Goal: Information Seeking & Learning: Learn about a topic

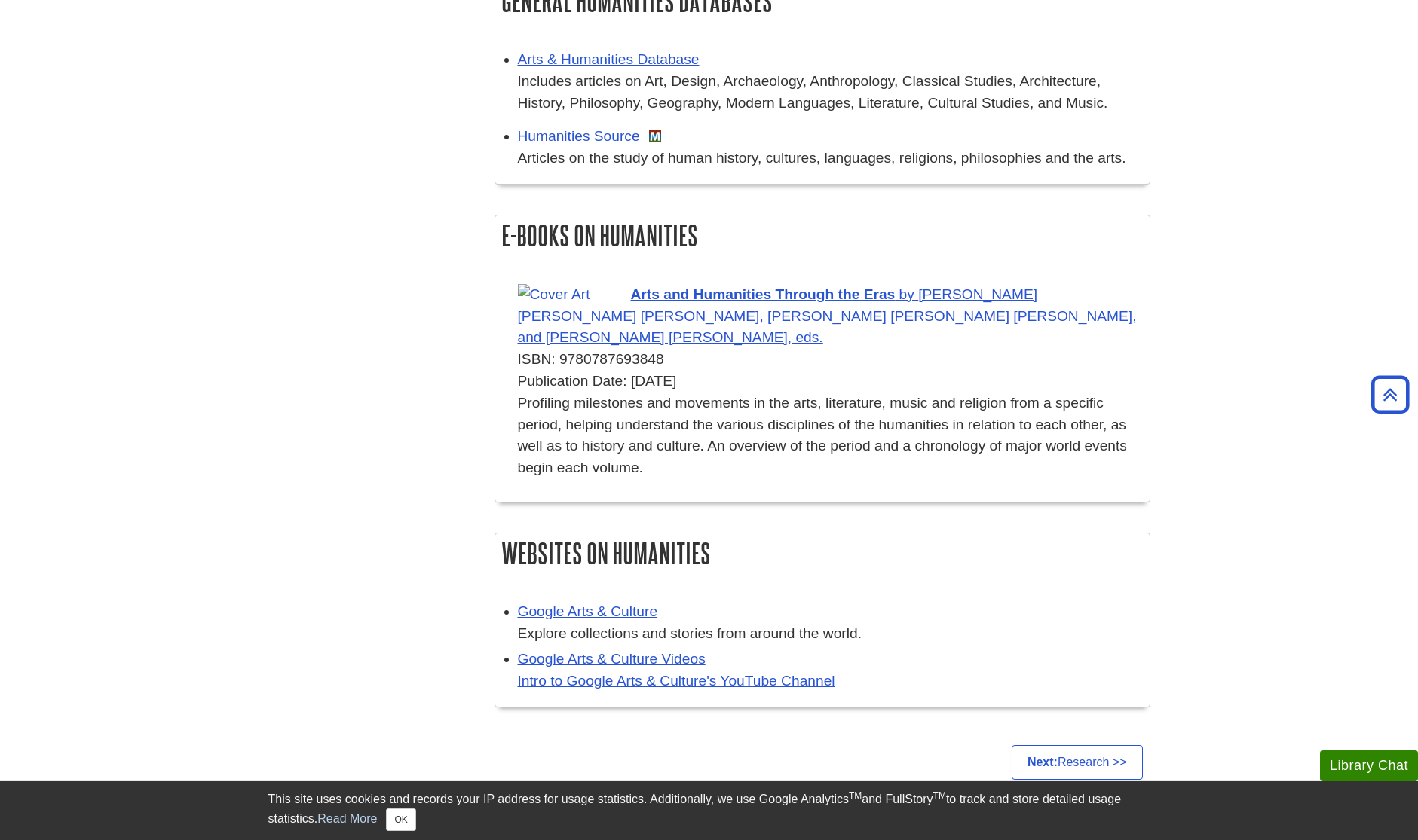
scroll to position [1429, 0]
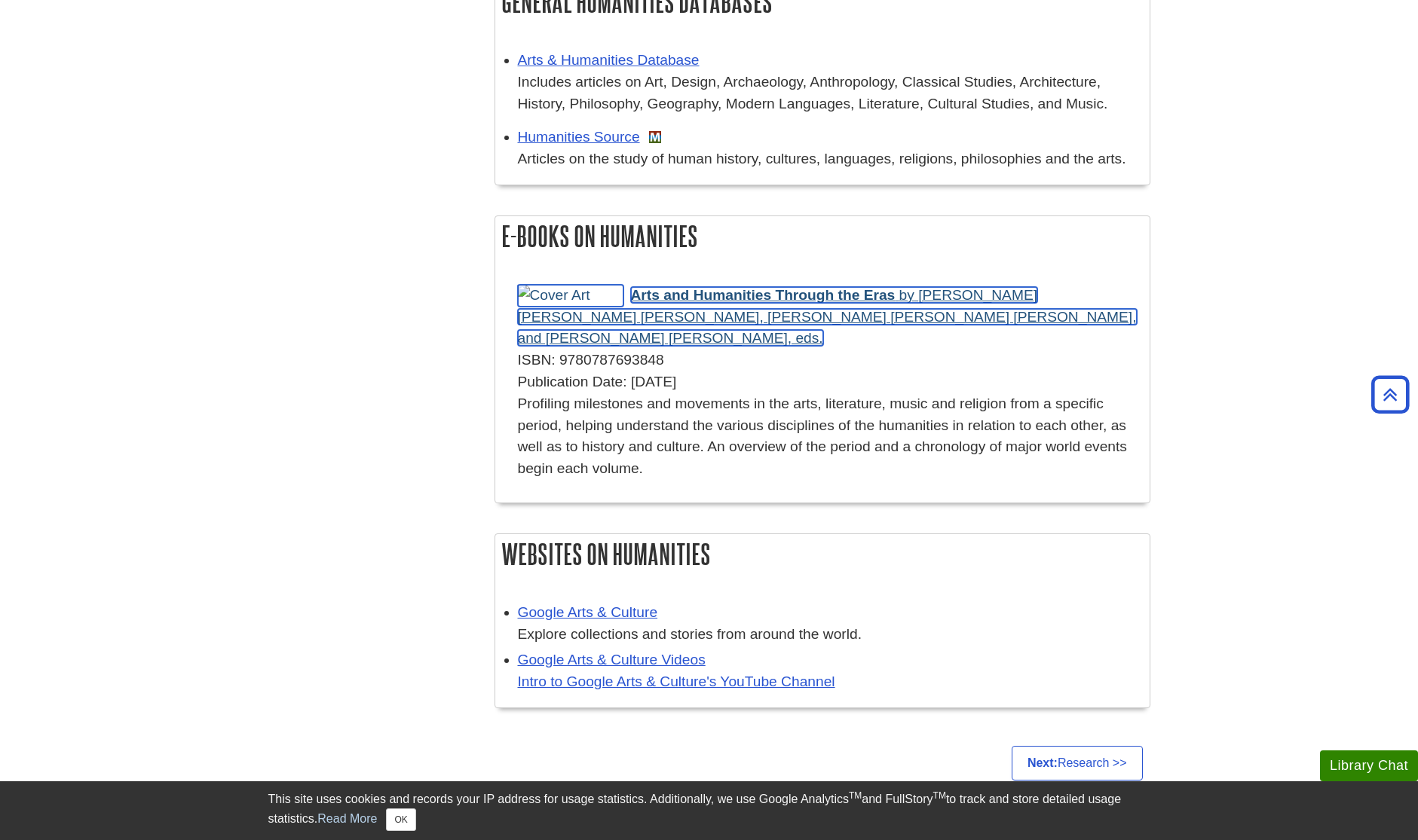
click at [745, 296] on span "Arts and Humanities Through the Eras" at bounding box center [764, 295] width 265 height 16
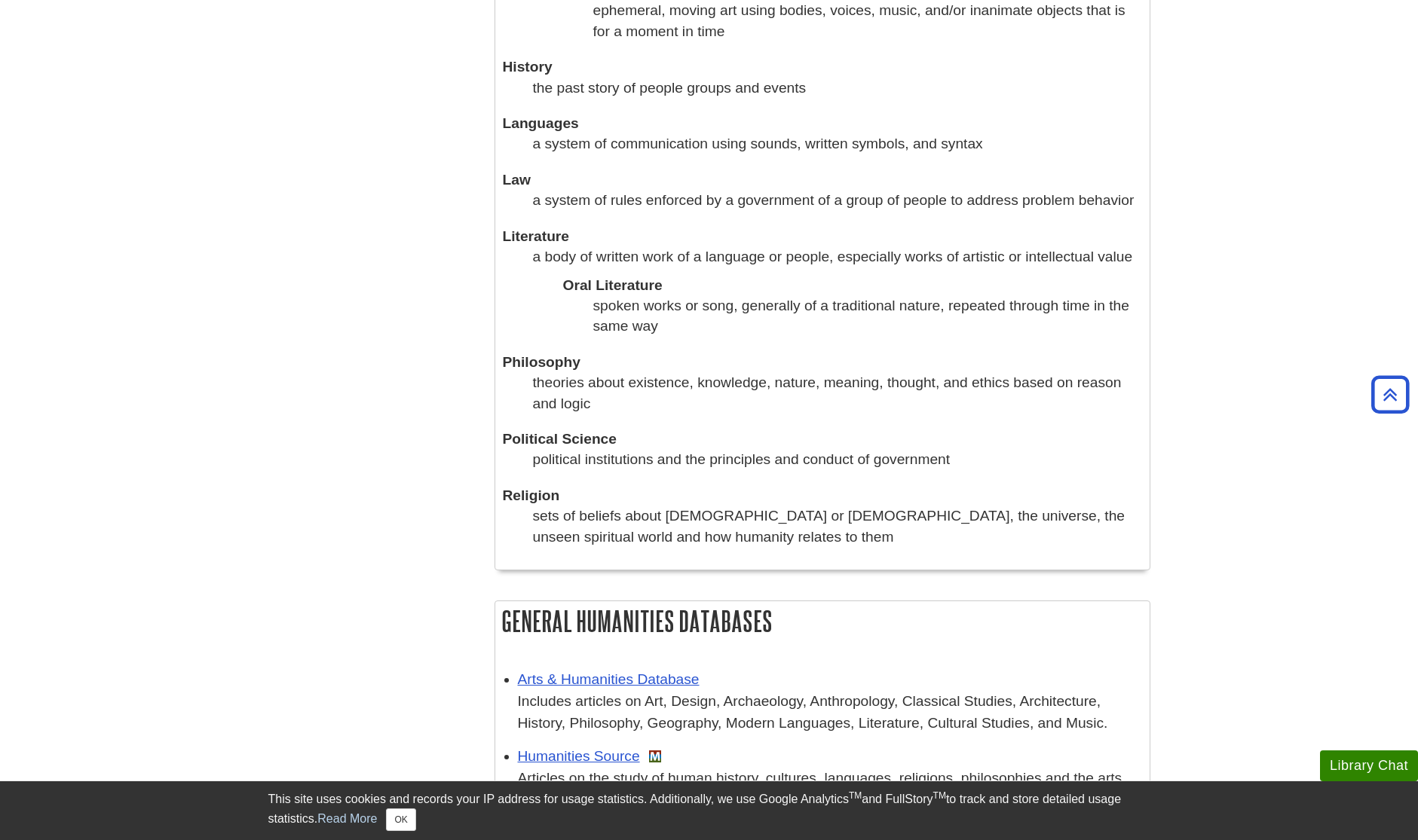
scroll to position [809, 0]
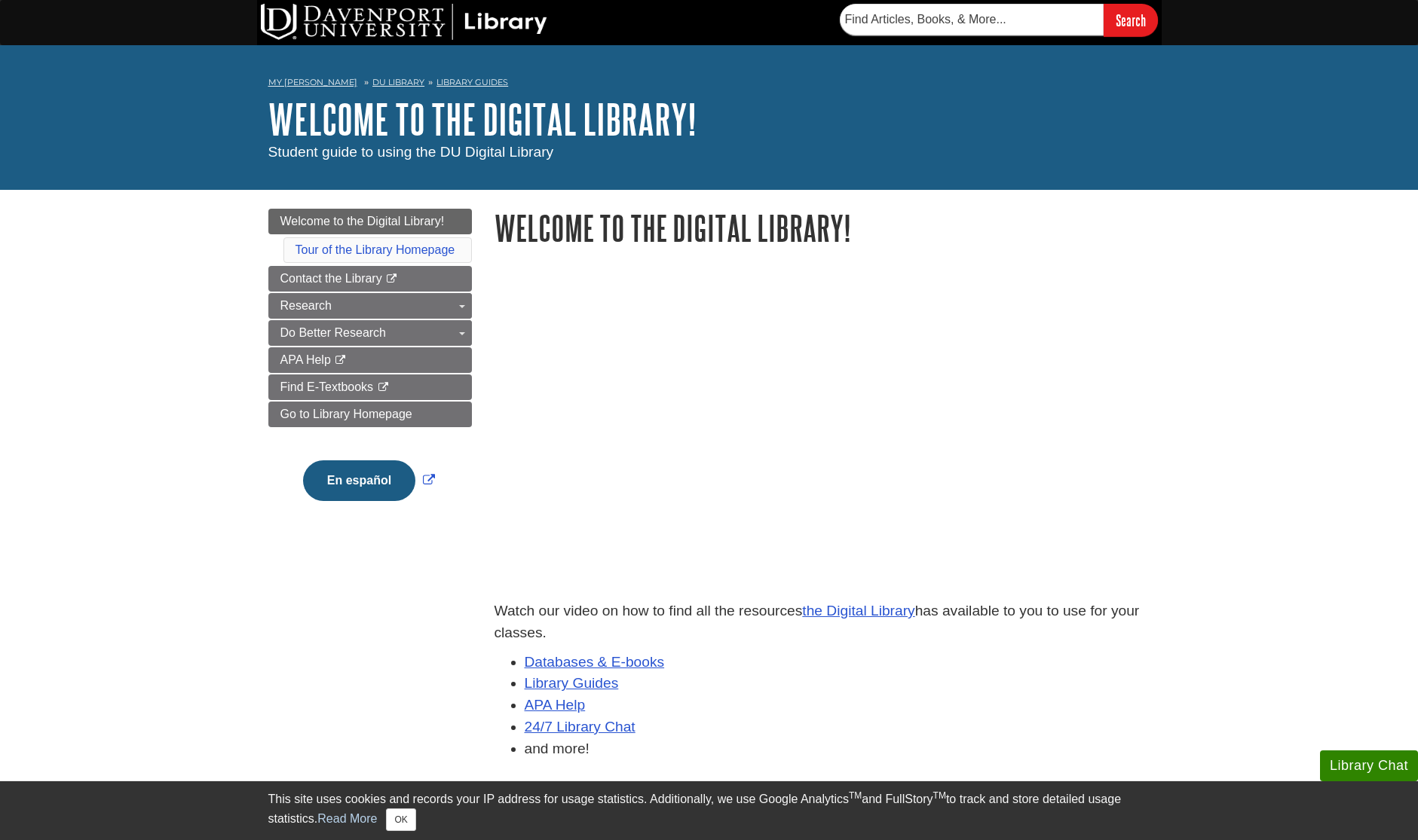
click at [561, 652] on li "Databases & E-books" at bounding box center [837, 662] width 626 height 22
click at [567, 659] on link "Databases & E-books" at bounding box center [594, 662] width 140 height 16
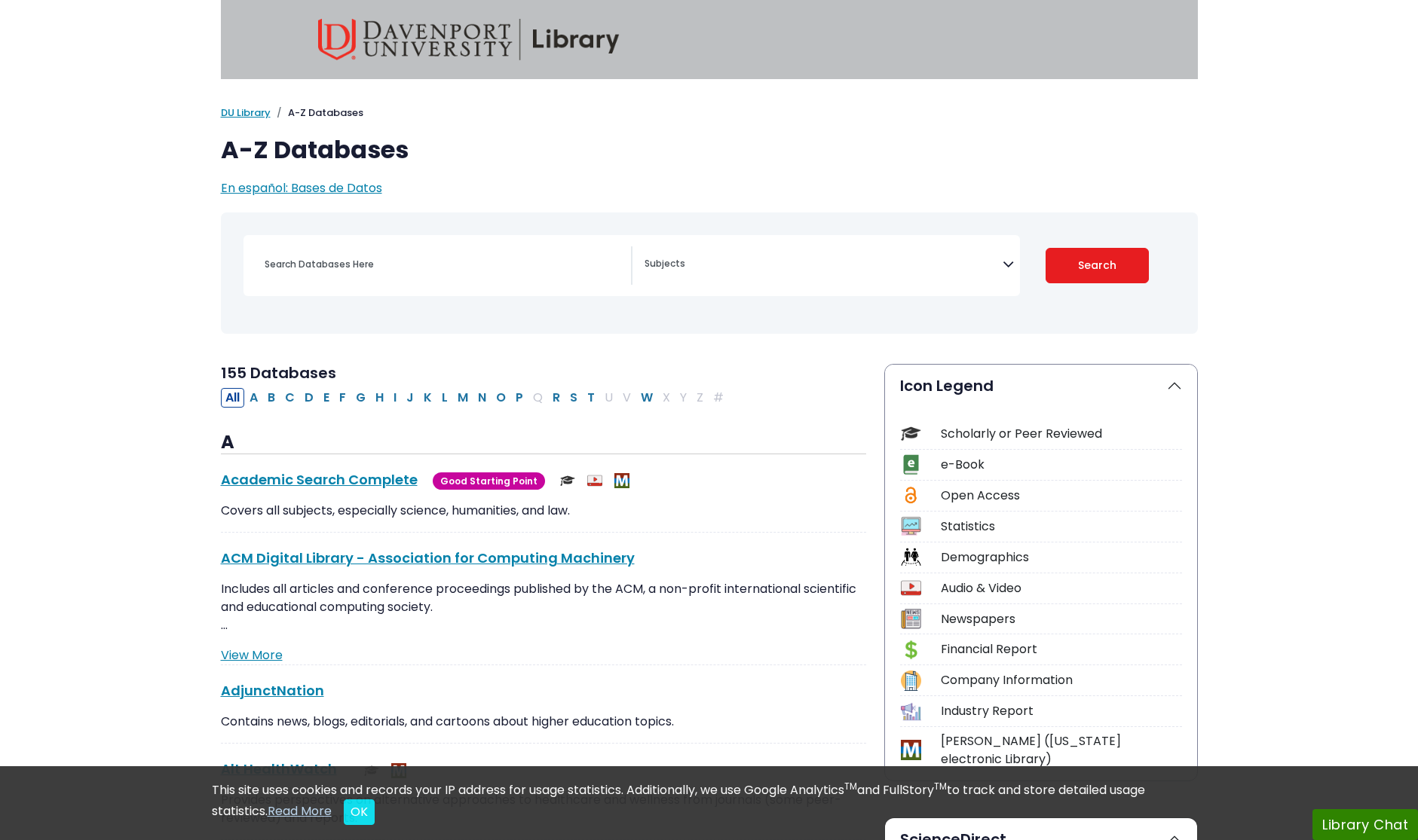
select select "Database Subject Filter"
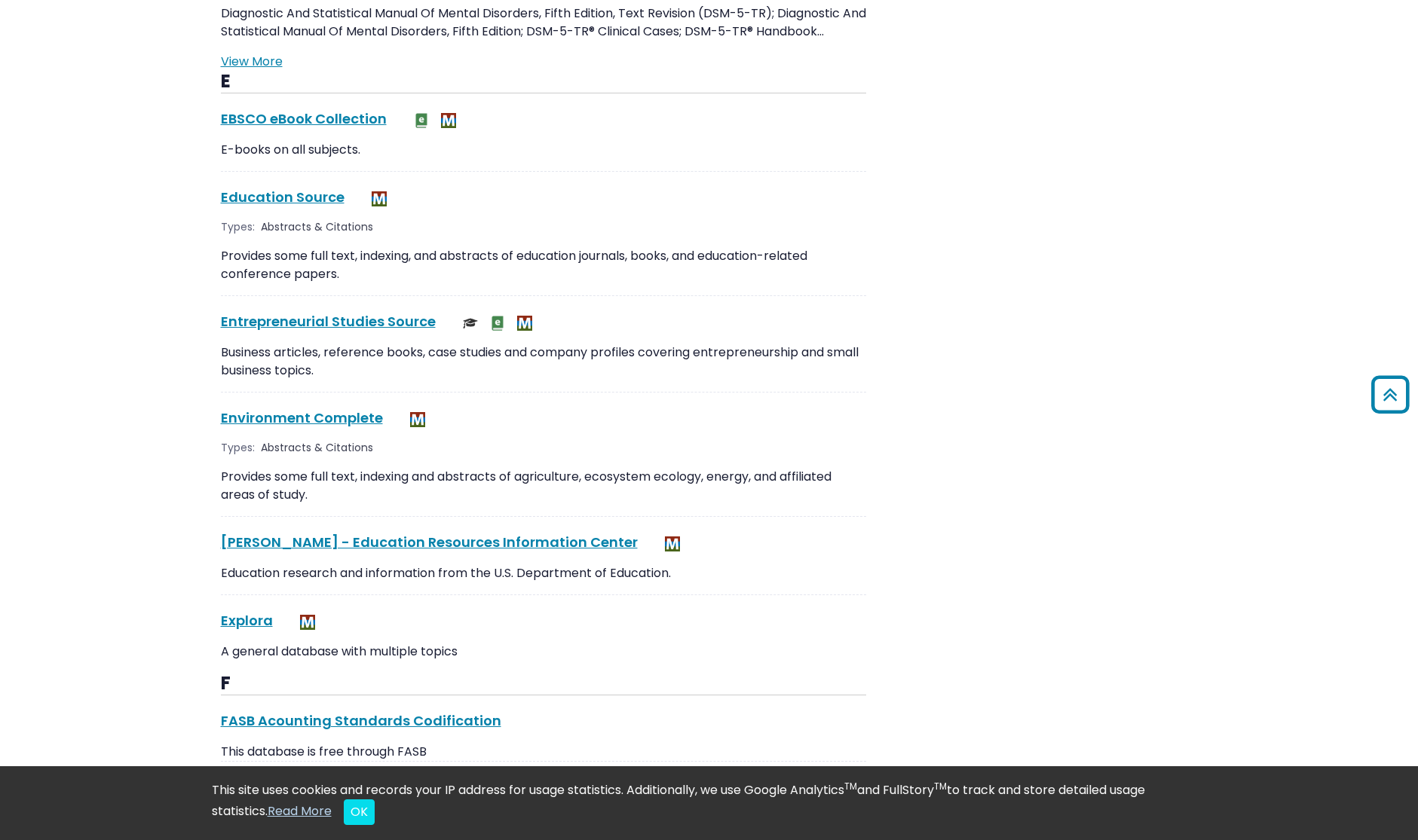
scroll to position [2227, 0]
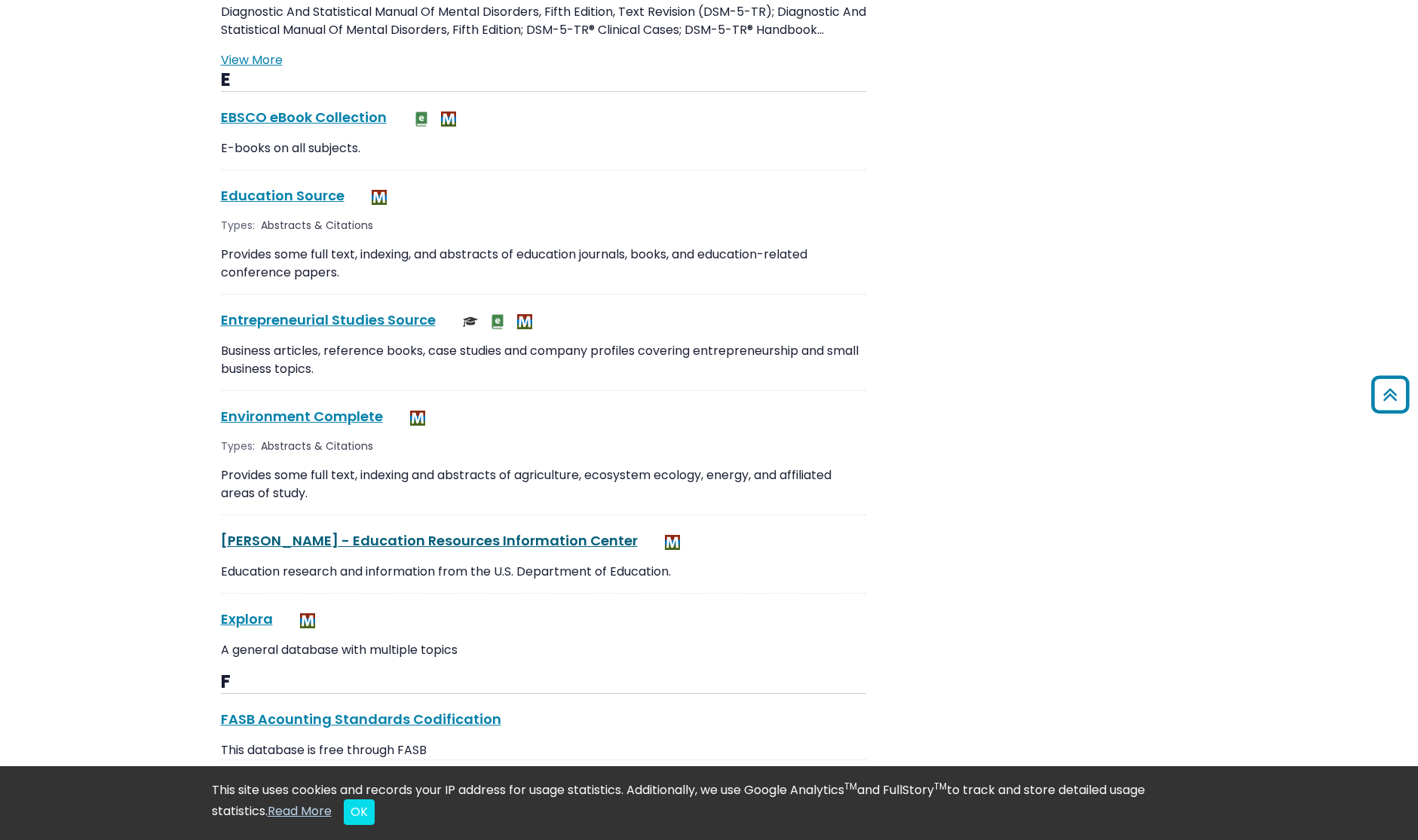
click at [236, 541] on link "ERIC - Education Resources Information Center This link opens in a new window" at bounding box center [429, 541] width 417 height 19
